Goal: Information Seeking & Learning: Learn about a topic

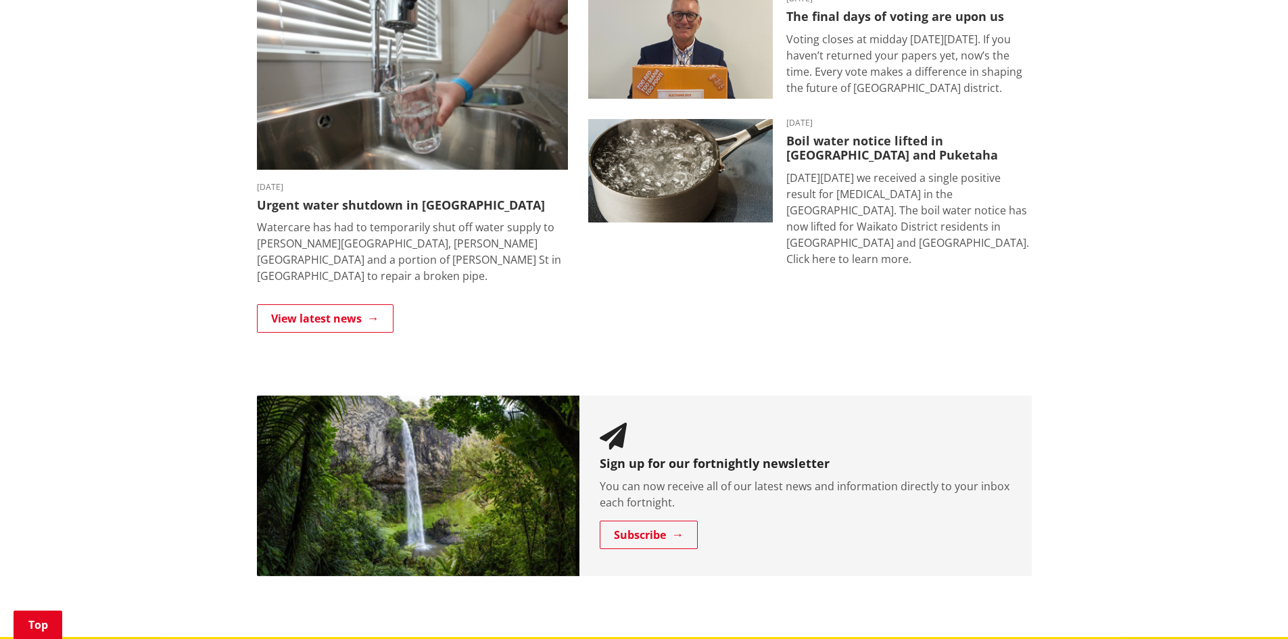
scroll to position [949, 0]
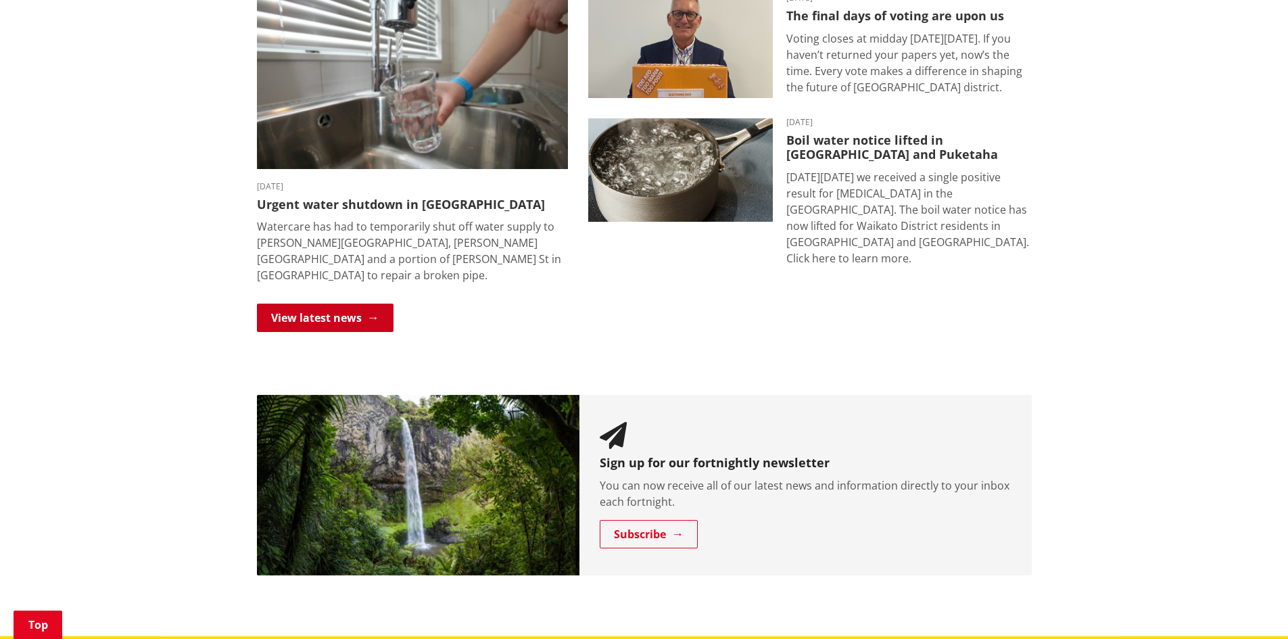
click at [335, 307] on link "View latest news" at bounding box center [325, 317] width 137 height 28
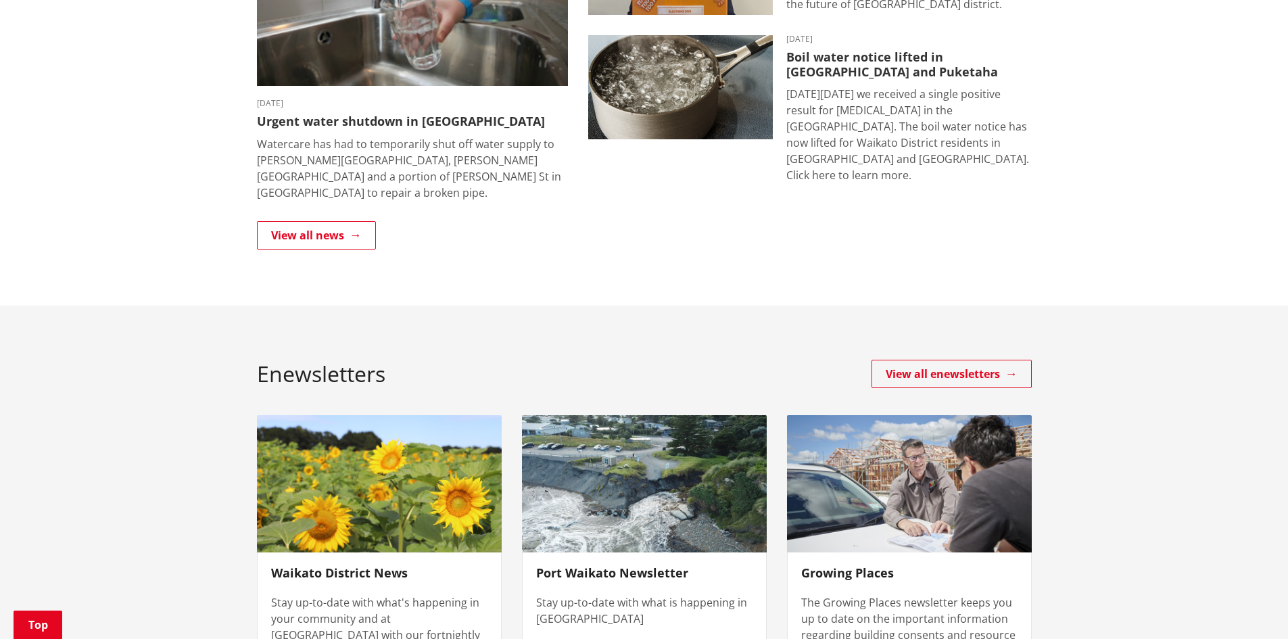
scroll to position [391, 0]
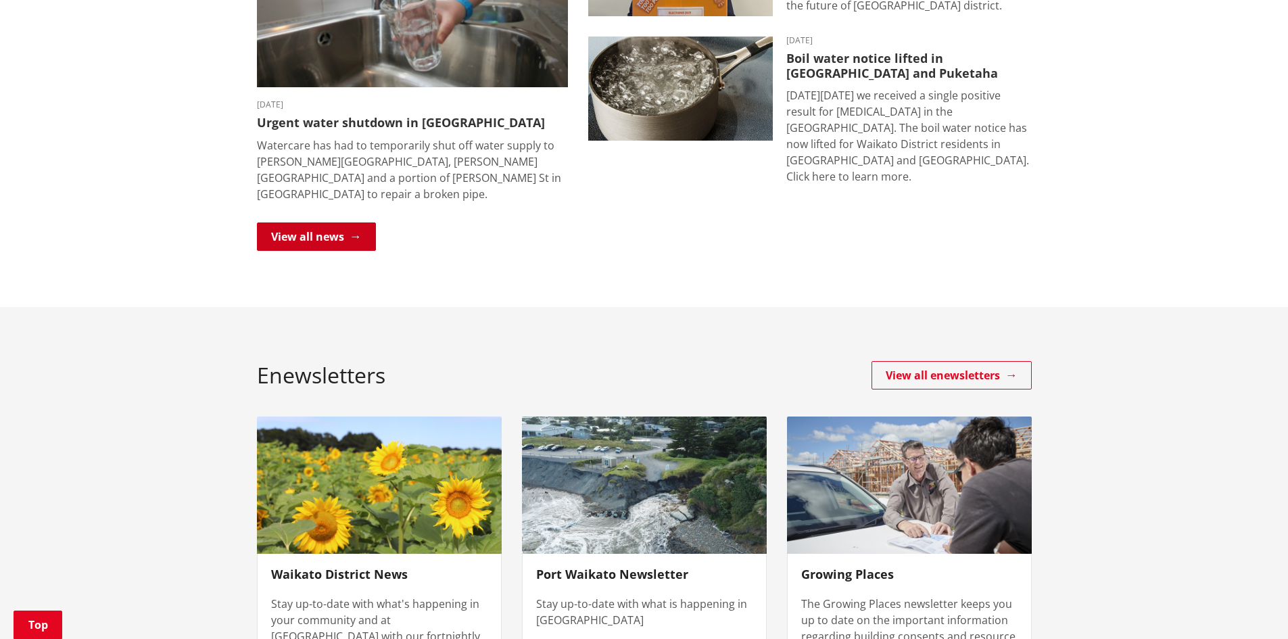
click at [318, 229] on link "View all news" at bounding box center [316, 236] width 119 height 28
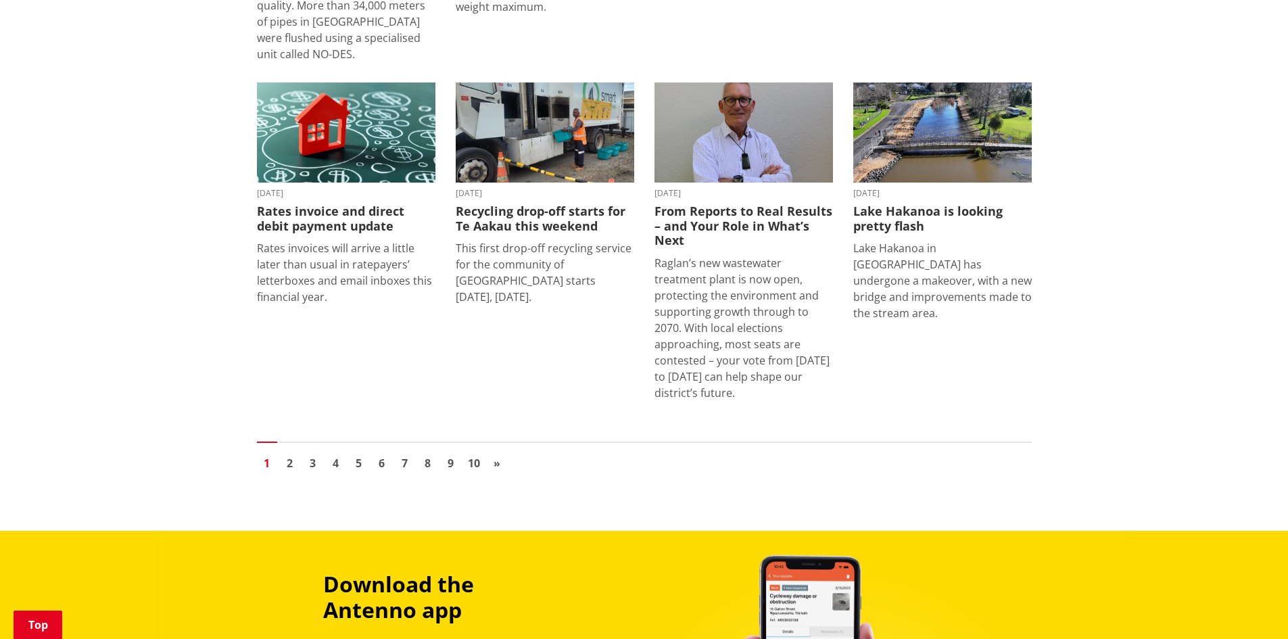
scroll to position [1755, 0]
click at [297, 454] on link "2" at bounding box center [290, 464] width 20 height 20
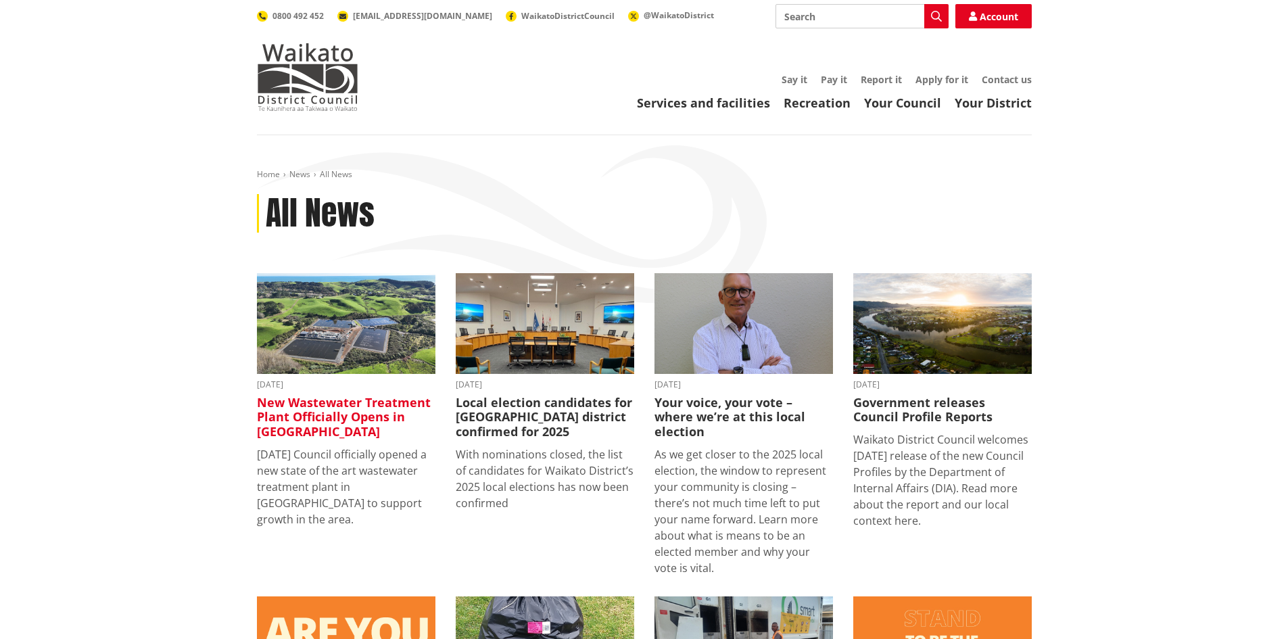
click at [328, 316] on img at bounding box center [346, 323] width 178 height 101
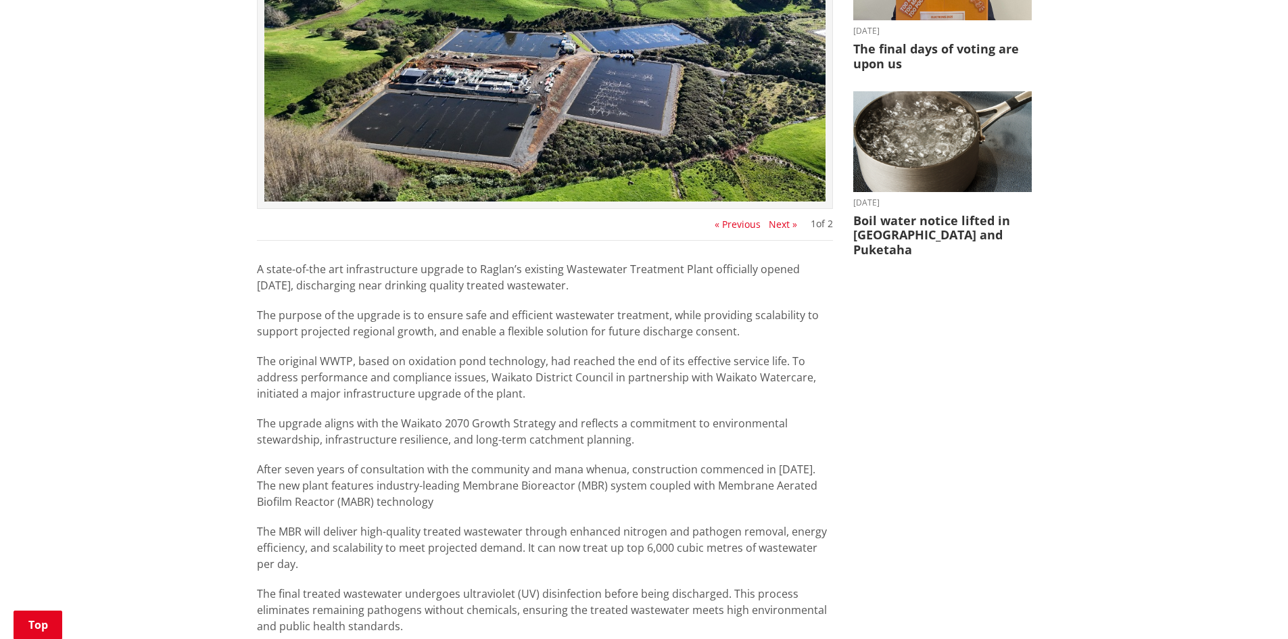
scroll to position [480, 0]
click at [729, 342] on div "A state-of-the art infrastructure upgrade to Raglan’s existing Wastewater Treat…" at bounding box center [545, 600] width 576 height 681
drag, startPoint x: 733, startPoint y: 332, endPoint x: 246, endPoint y: 316, distance: 487.5
click at [247, 316] on div "New Wastewater Treatment Plant Officially Opens in [GEOGRAPHIC_DATA] [DATE] Sha…" at bounding box center [545, 458] width 596 height 1489
copy p "The purpose of the upgrade is to ensure safe and efficient wastewater treatment…"
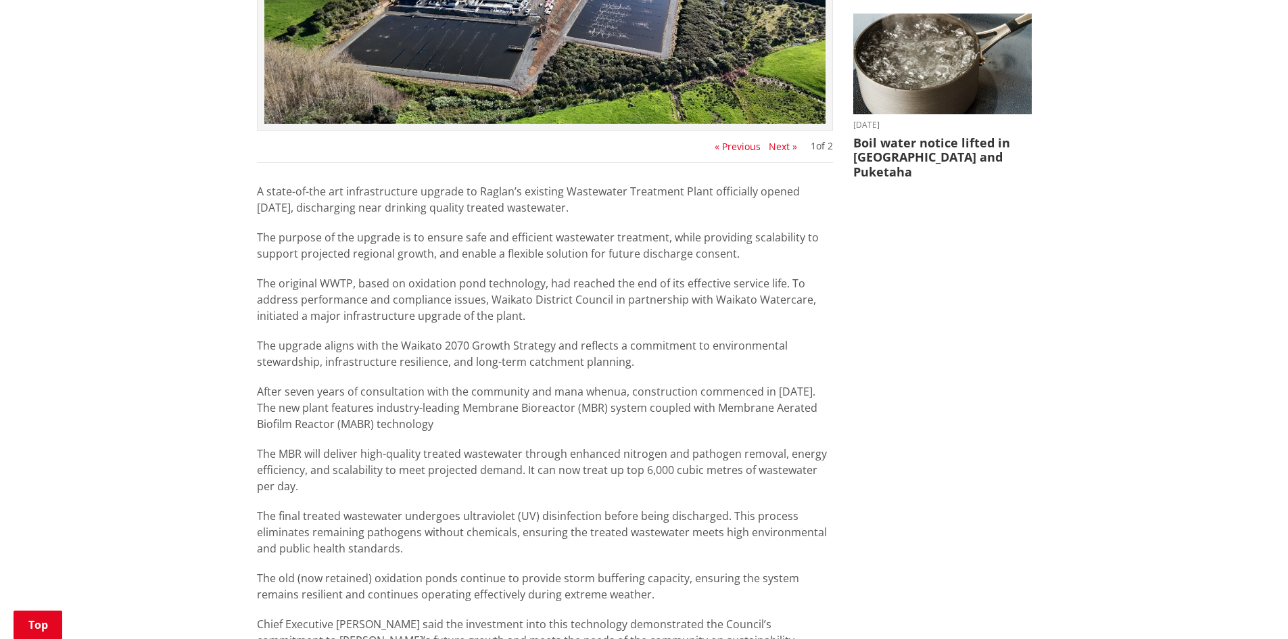
scroll to position [560, 0]
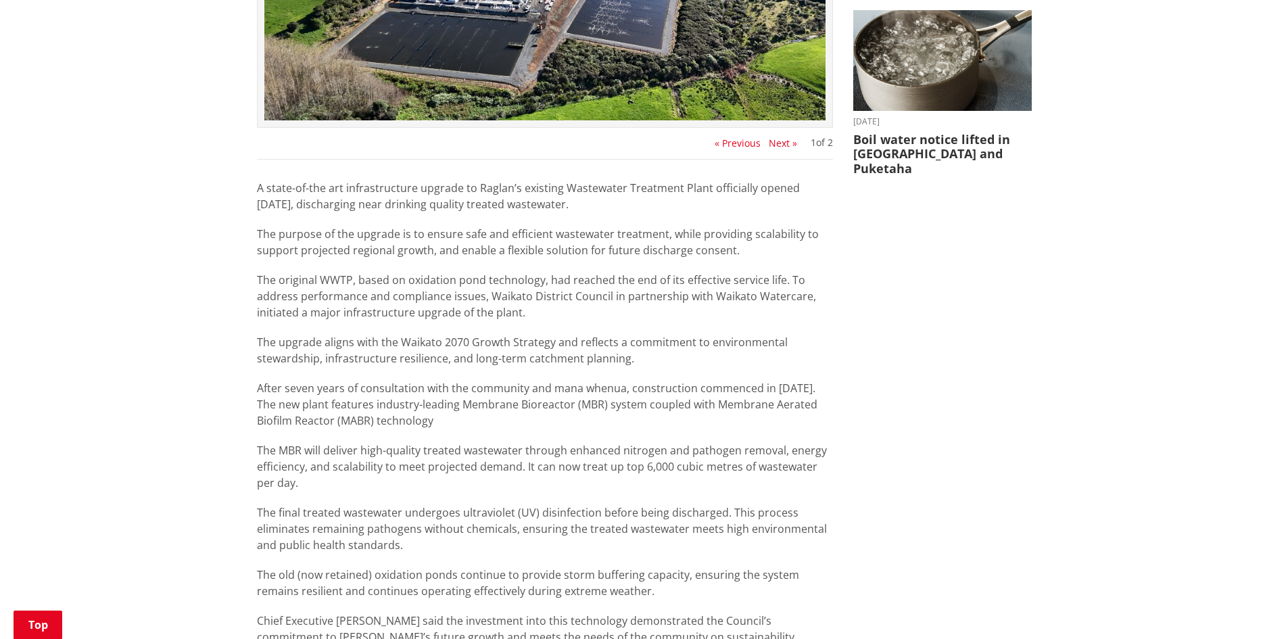
drag, startPoint x: 287, startPoint y: 404, endPoint x: 748, endPoint y: 476, distance: 466.6
click at [748, 476] on div "A state-of-the art infrastructure upgrade to Raglan’s existing Wastewater Treat…" at bounding box center [545, 520] width 576 height 681
click at [568, 443] on p "The MBR will deliver high-quality treated wastewater through enhanced nitrogen …" at bounding box center [545, 466] width 576 height 49
drag, startPoint x: 287, startPoint y: 403, endPoint x: 449, endPoint y: 481, distance: 180.2
click at [449, 481] on div "A state-of-the art infrastructure upgrade to Raglan’s existing Wastewater Treat…" at bounding box center [545, 520] width 576 height 681
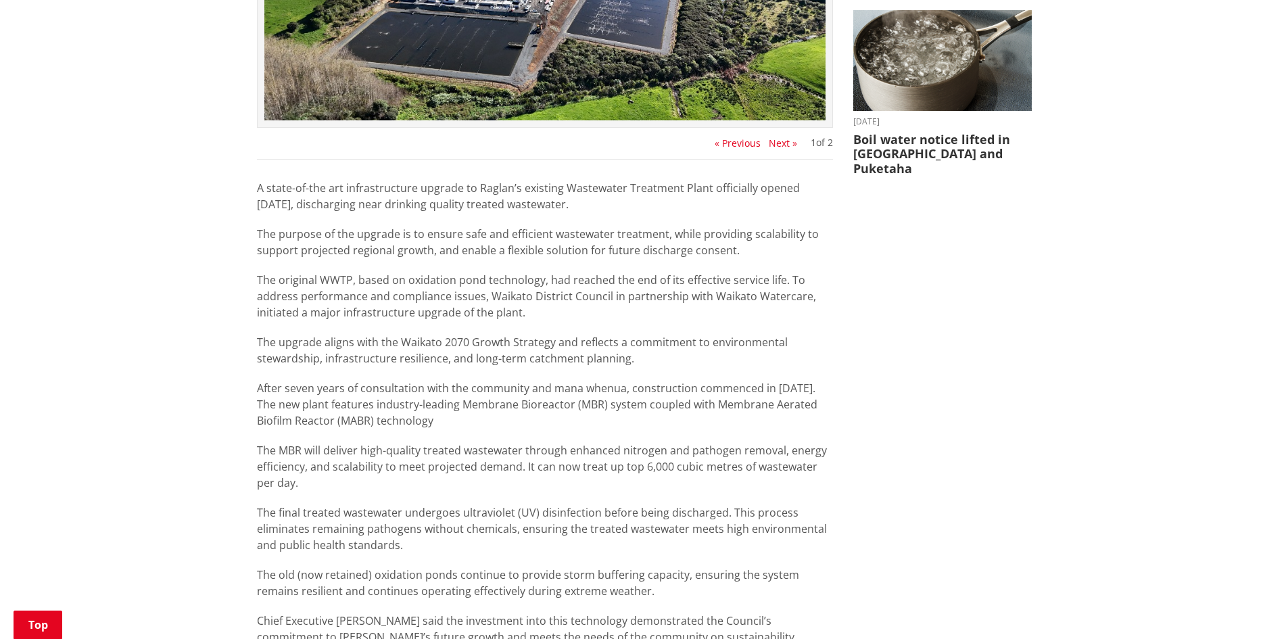
copy div "The new plant features industry-leading Membrane Bioreactor (MBR) system couple…"
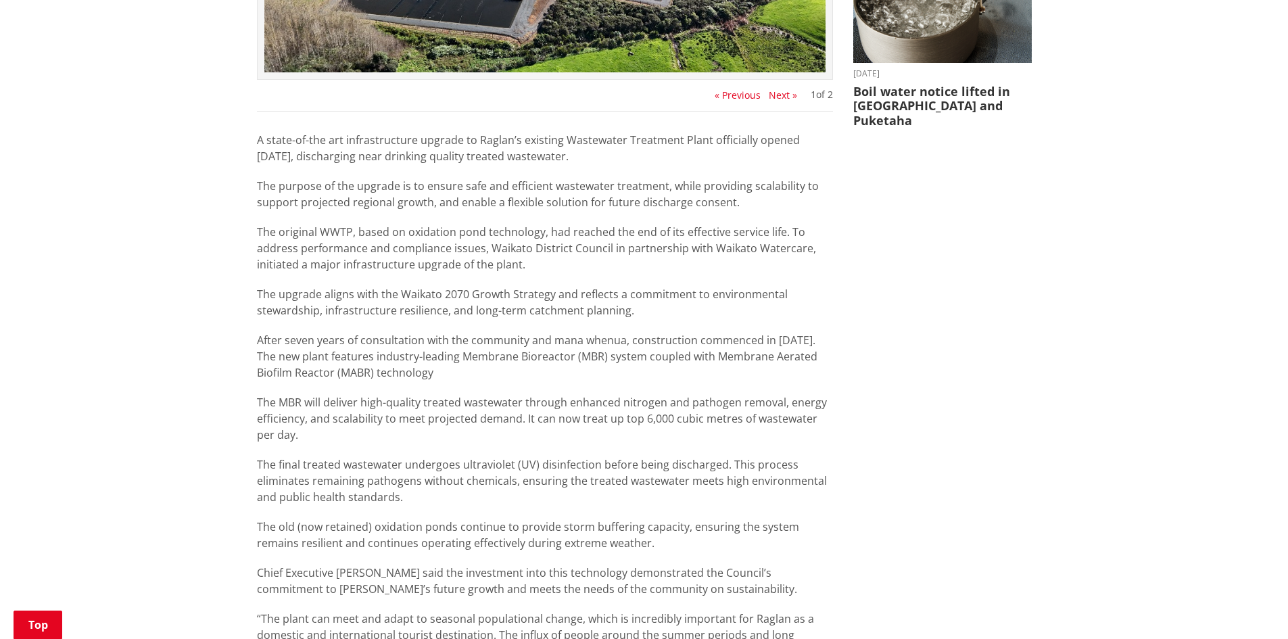
click at [462, 422] on p "The MBR will deliver high-quality treated wastewater through enhanced nitrogen …" at bounding box center [545, 418] width 576 height 49
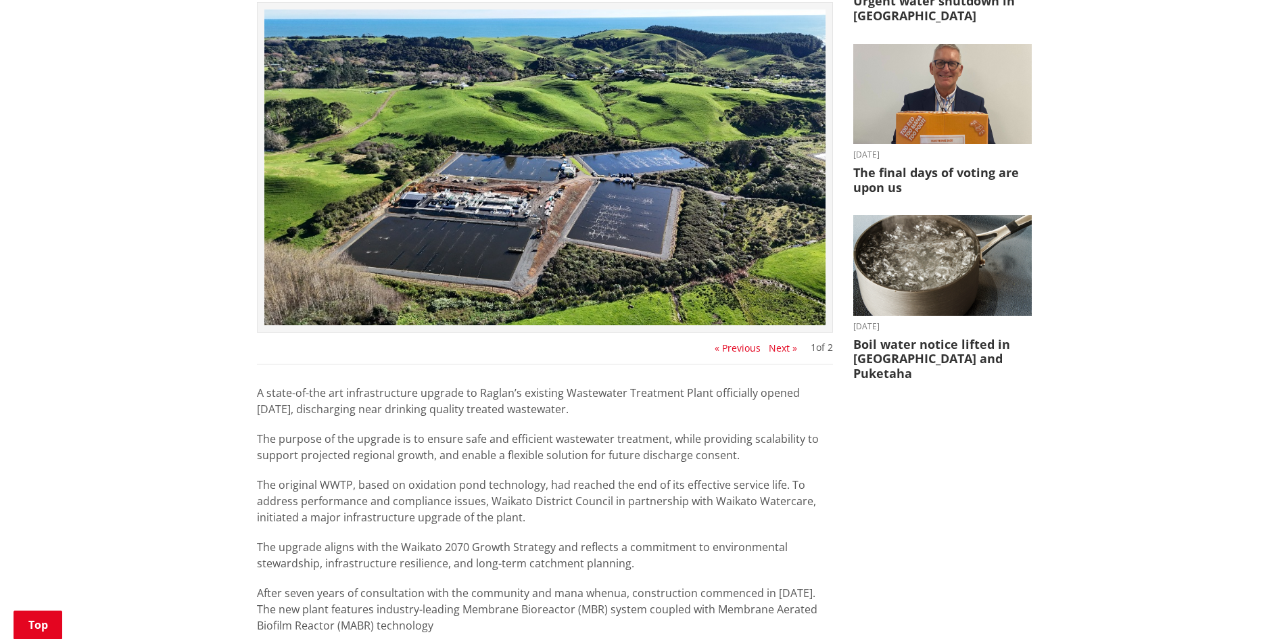
scroll to position [665, 0]
